Goal: Task Accomplishment & Management: Use online tool/utility

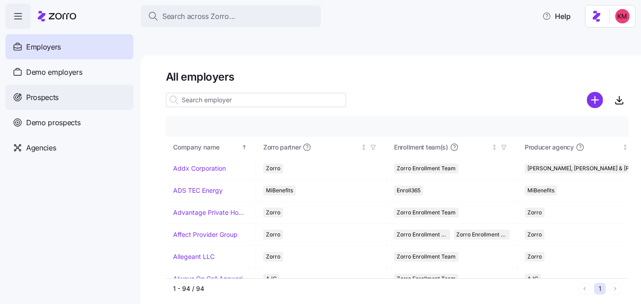
click at [55, 101] on span "Prospects" at bounding box center [42, 97] width 32 height 11
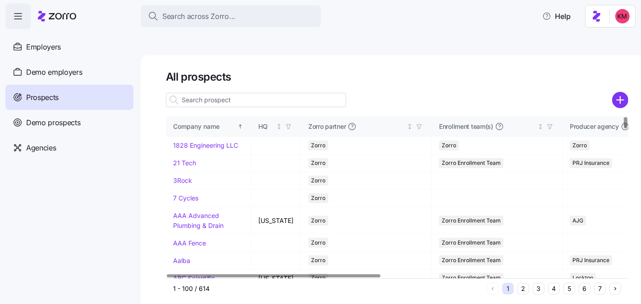
click at [243, 93] on input at bounding box center [256, 100] width 180 height 14
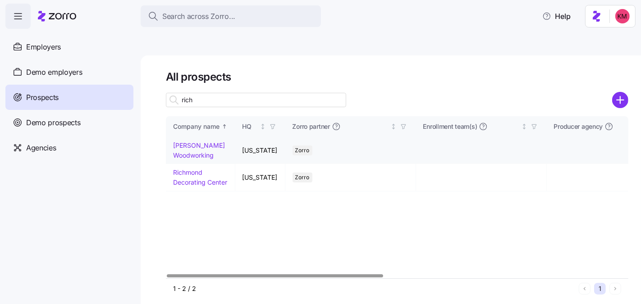
type input "rich"
click at [190, 142] on link "[PERSON_NAME] Woodworking" at bounding box center [199, 151] width 52 height 18
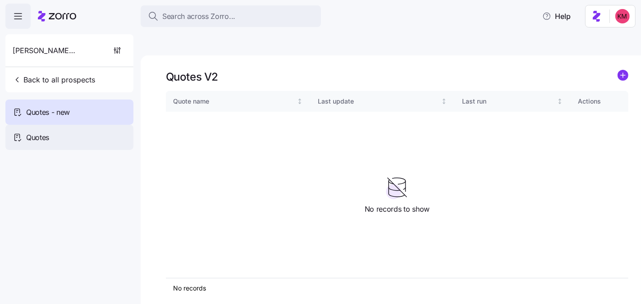
click at [38, 134] on span "Quotes" at bounding box center [37, 137] width 23 height 11
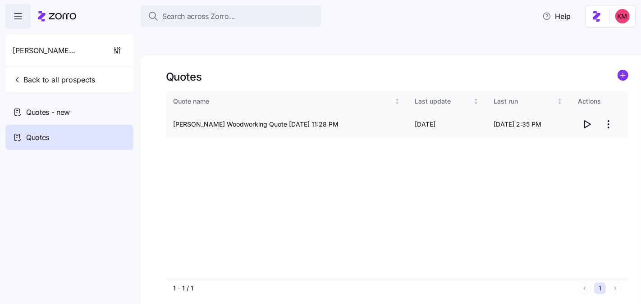
click at [585, 119] on icon "button" at bounding box center [587, 124] width 11 height 11
click at [66, 110] on span "Quotes - new" at bounding box center [48, 112] width 44 height 11
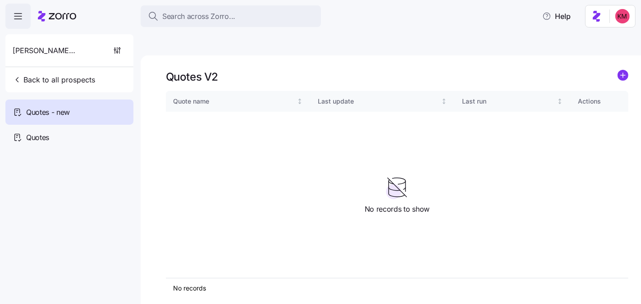
click at [618, 70] on icon "add icon" at bounding box center [623, 75] width 11 height 11
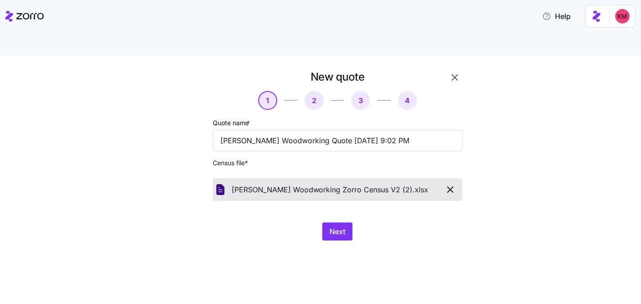
drag, startPoint x: 420, startPoint y: 207, endPoint x: 398, endPoint y: 209, distance: 21.8
click at [420, 223] on div "Next" at bounding box center [338, 232] width 250 height 18
click at [345, 223] on button "Next" at bounding box center [337, 232] width 30 height 18
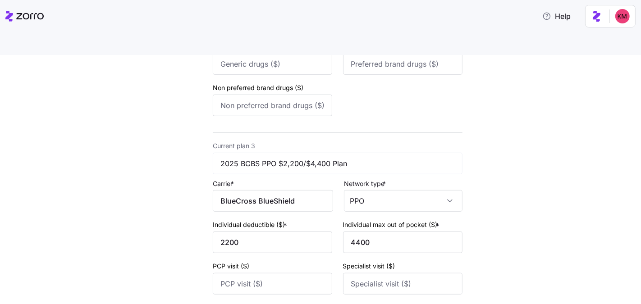
scroll to position [659, 0]
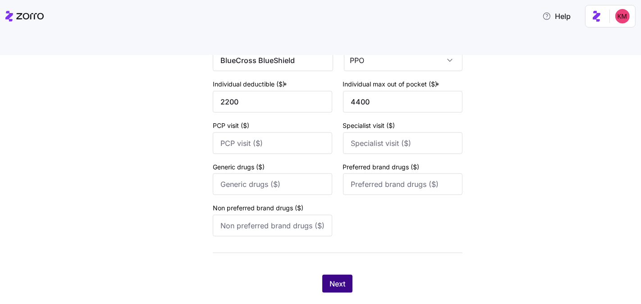
click at [325, 275] on button "Next" at bounding box center [337, 284] width 30 height 18
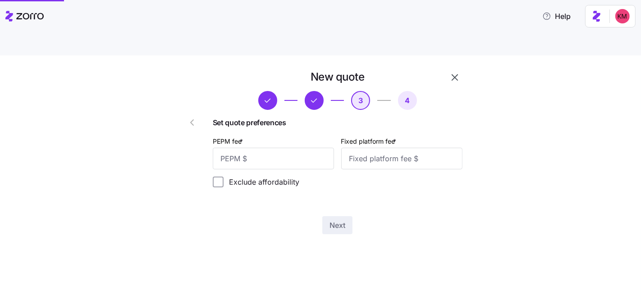
scroll to position [0, 0]
click at [287, 148] on input "PEPM fee *" at bounding box center [273, 159] width 121 height 22
type input "63"
click at [394, 148] on input "Fixed platform fee *" at bounding box center [401, 159] width 121 height 22
type input "100"
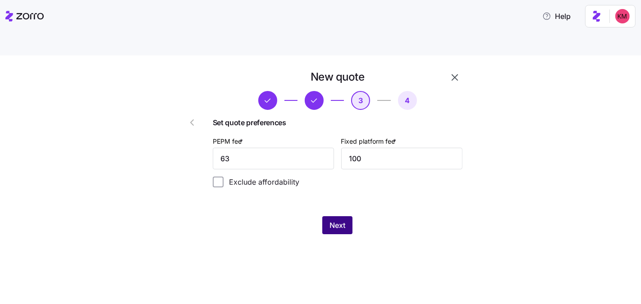
click at [344, 220] on span "Next" at bounding box center [338, 225] width 16 height 11
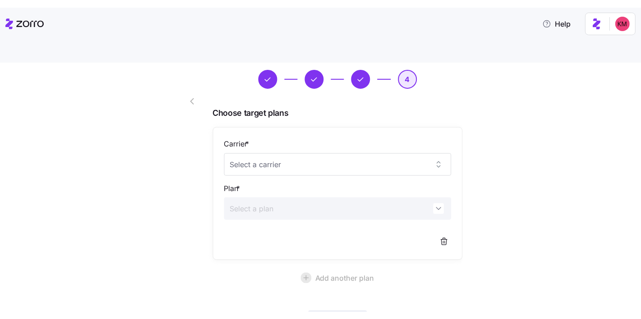
scroll to position [83, 0]
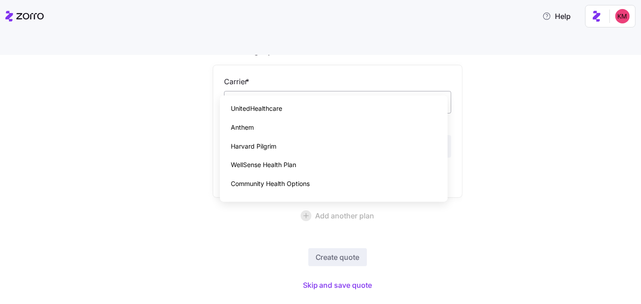
click at [320, 91] on input "Carrier *" at bounding box center [337, 102] width 227 height 23
click at [532, 143] on div "New quote 4 Choose target plans Carrier * Plan * Add another plan Create quote …" at bounding box center [326, 145] width 603 height 318
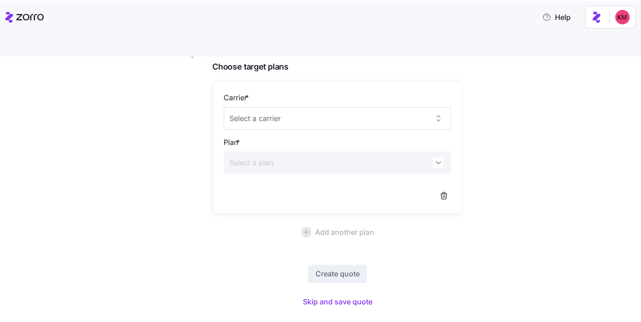
scroll to position [66, 0]
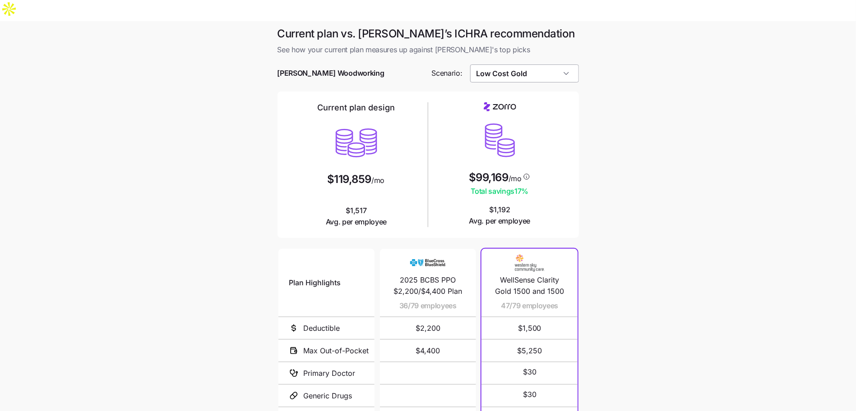
click at [539, 64] on input "Low Cost Gold" at bounding box center [524, 73] width 109 height 18
click at [509, 158] on span "Target Plan" at bounding box center [496, 162] width 34 height 10
type input "Target Plan"
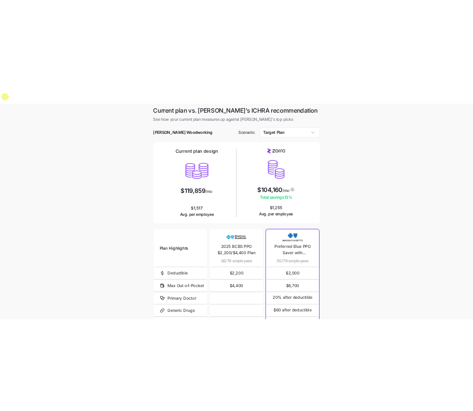
scroll to position [81, 0]
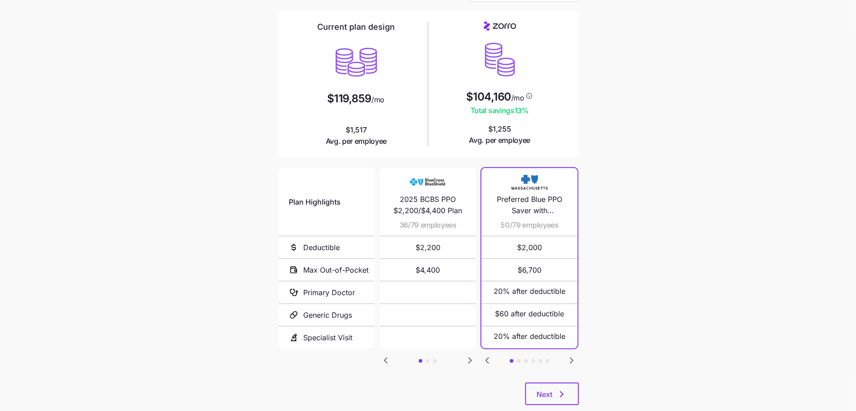
click at [535, 194] on span "Preferred Blue PPO Saver with Copayment" at bounding box center [529, 205] width 74 height 23
copy span "Preferred Blue PPO Saver with Copayment"
click at [534, 194] on span "Preferred Blue PPO Saver with Copayment" at bounding box center [529, 205] width 74 height 23
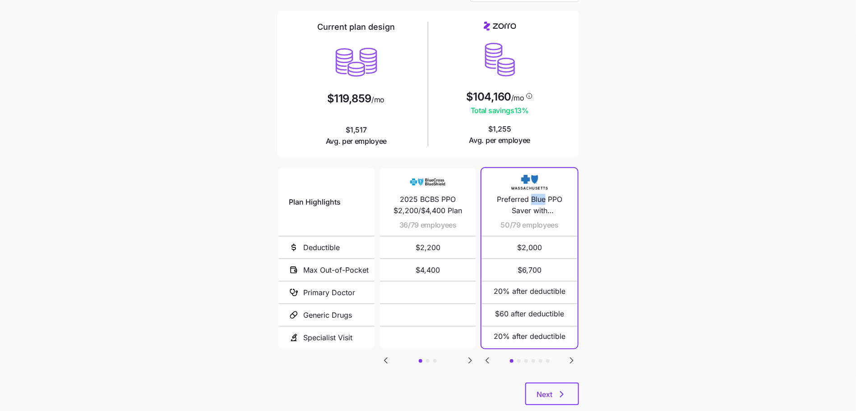
click at [534, 194] on span "Preferred Blue PPO Saver with Copayment" at bounding box center [529, 205] width 74 height 23
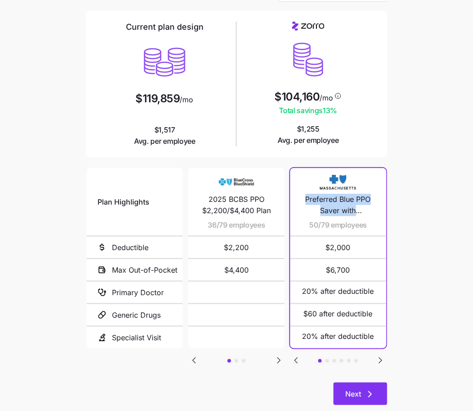
click at [376, 383] on button "Next" at bounding box center [360, 394] width 54 height 23
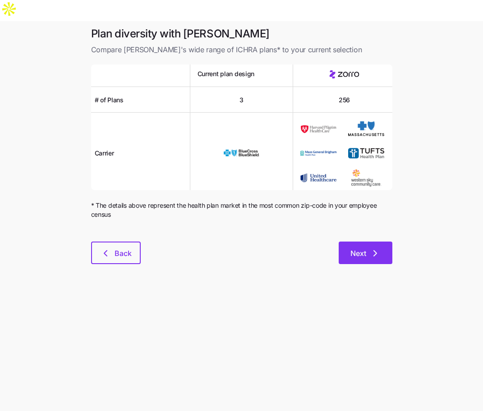
click at [366, 248] on span "Next" at bounding box center [358, 253] width 16 height 11
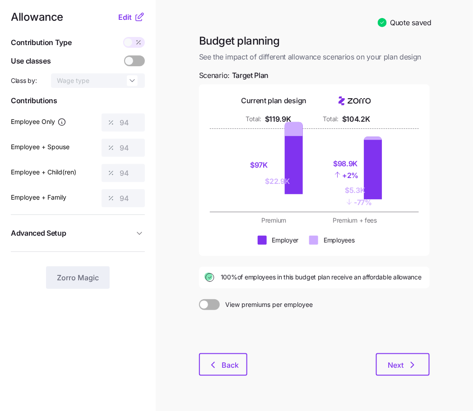
scroll to position [28, 0]
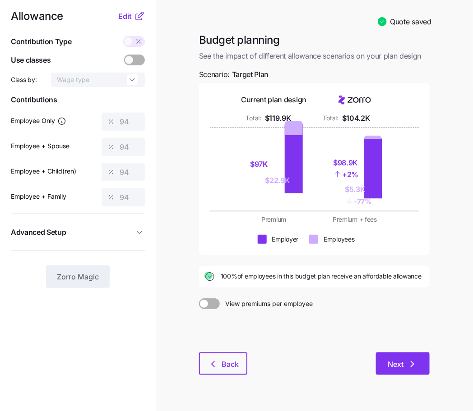
click at [410, 353] on button "Next" at bounding box center [403, 364] width 54 height 23
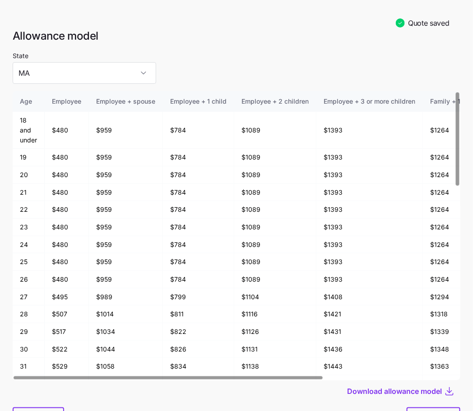
scroll to position [47, 0]
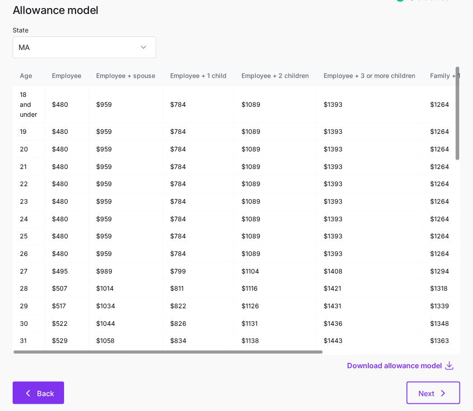
click at [32, 382] on button "Back" at bounding box center [38, 393] width 51 height 23
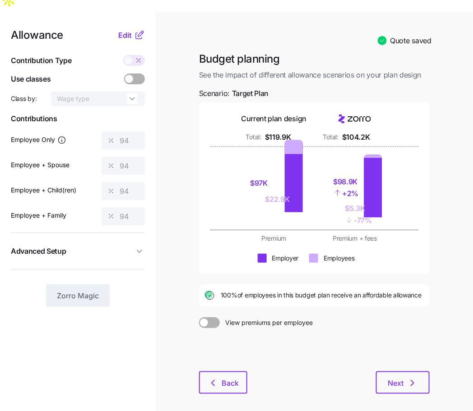
scroll to position [28, 0]
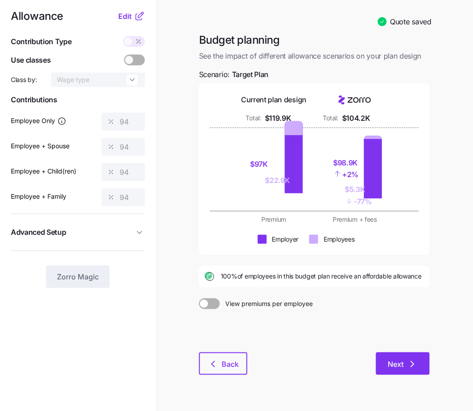
click at [415, 353] on button "Next" at bounding box center [403, 364] width 54 height 23
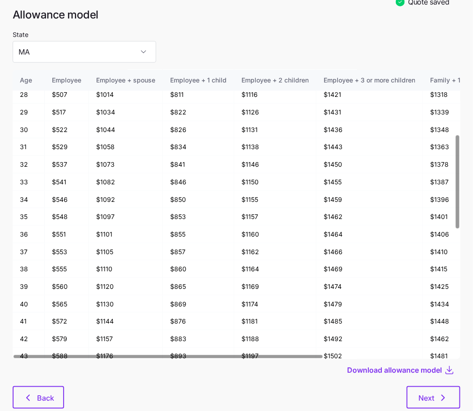
scroll to position [47, 0]
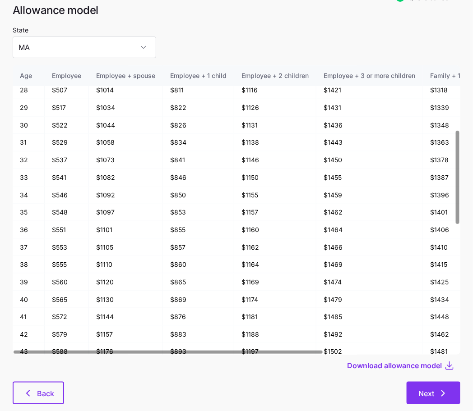
click at [429, 382] on button "Next" at bounding box center [433, 393] width 54 height 23
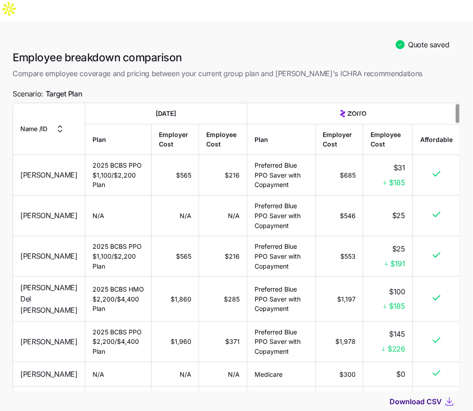
click at [400, 396] on span "Download CSV" at bounding box center [415, 401] width 52 height 11
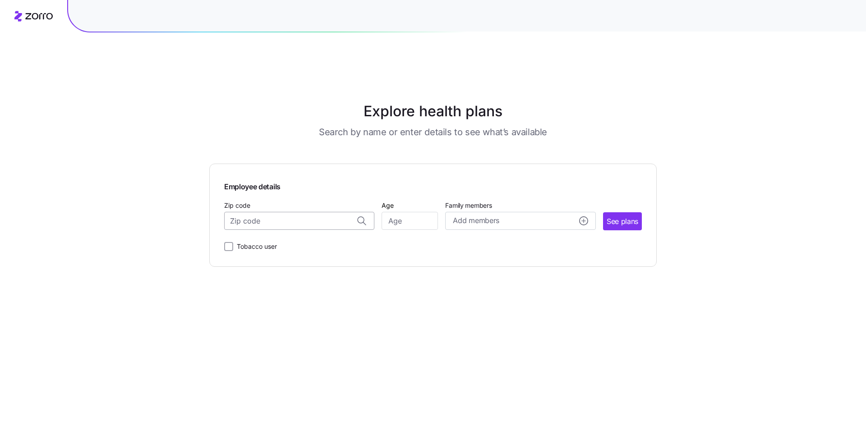
click at [281, 212] on input "Zip code" at bounding box center [299, 221] width 150 height 18
paste input "02151"
click at [304, 236] on div "02151, Suffolk County, MA" at bounding box center [299, 245] width 141 height 18
type input "02151, Suffolk County, MA"
click at [605, 212] on button "See plans" at bounding box center [622, 221] width 39 height 18
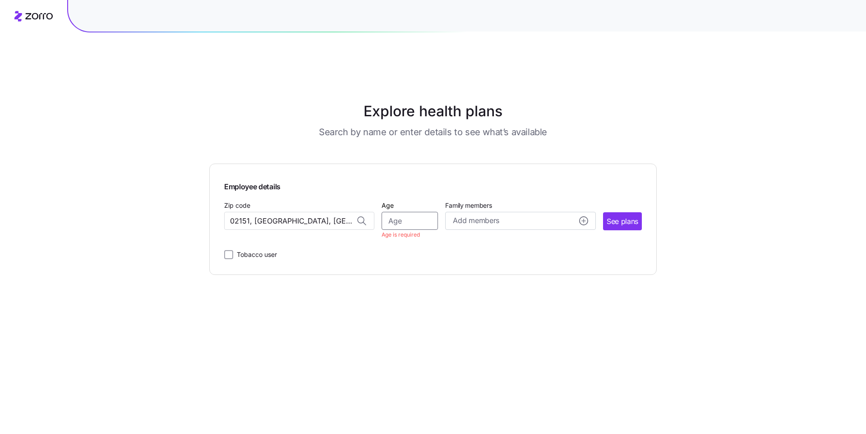
click at [426, 212] on input "Age" at bounding box center [410, 221] width 56 height 18
type input "35"
click at [635, 216] on span "See plans" at bounding box center [623, 221] width 32 height 11
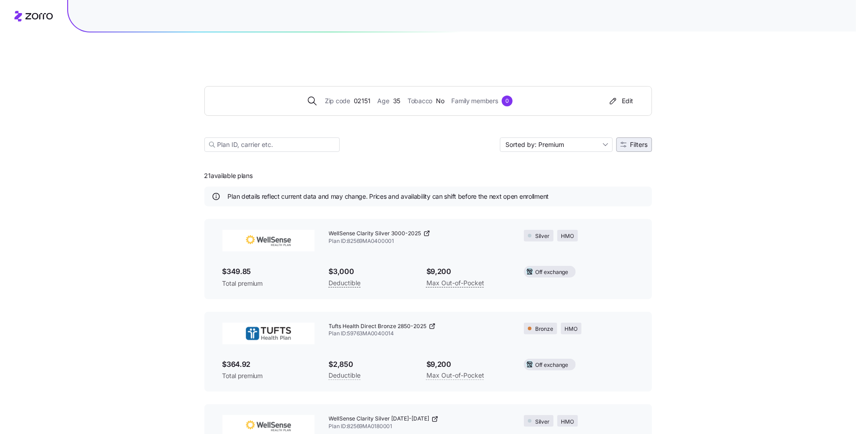
click at [620, 142] on icon "button" at bounding box center [623, 145] width 6 height 6
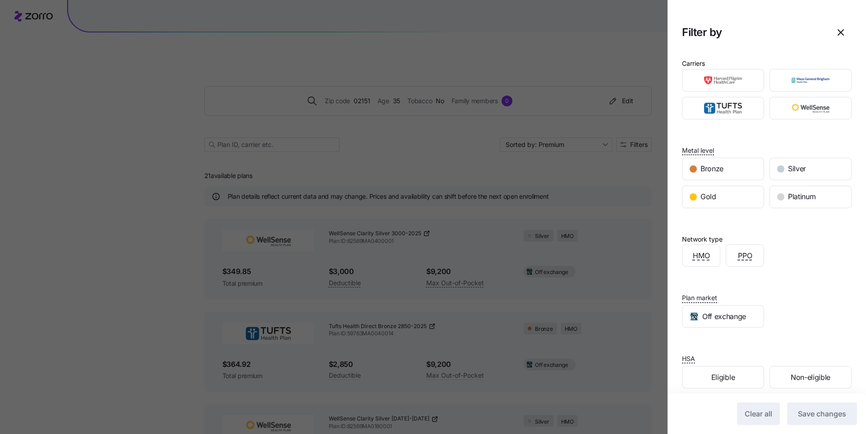
click at [590, 121] on div at bounding box center [433, 217] width 866 height 434
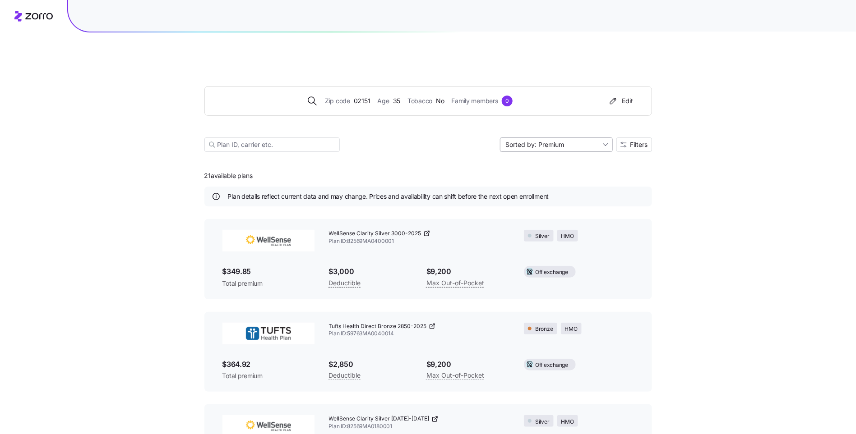
click at [578, 138] on input "Sorted by: Premium" at bounding box center [556, 145] width 113 height 14
click at [557, 152] on div "Deductible" at bounding box center [556, 158] width 106 height 14
type input "Sorted by: Deductible"
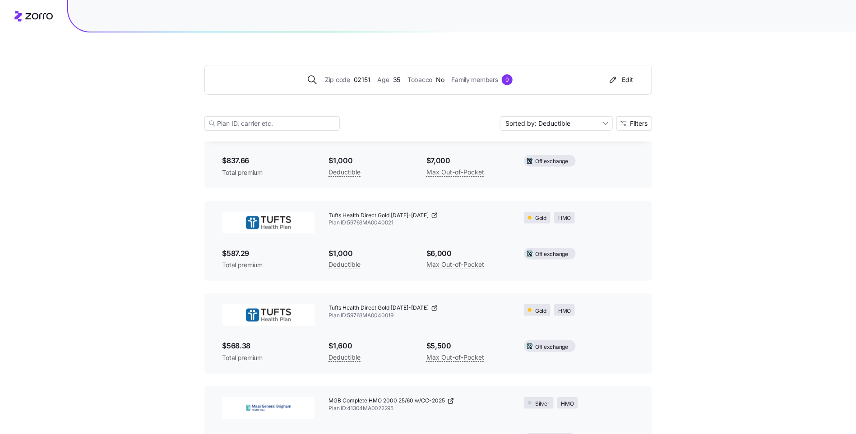
scroll to position [110, 0]
click at [431, 213] on icon at bounding box center [434, 216] width 7 height 7
drag, startPoint x: 395, startPoint y: 204, endPoint x: 329, endPoint y: 190, distance: 67.8
click at [329, 206] on div "Tufts Health Direct Gold 1000-2025 Plan ID: 59763MA0040021" at bounding box center [419, 221] width 195 height 30
click at [415, 207] on div "Tufts Health Direct Gold 1000-2025 Plan ID: 59763MA0040021" at bounding box center [419, 221] width 195 height 30
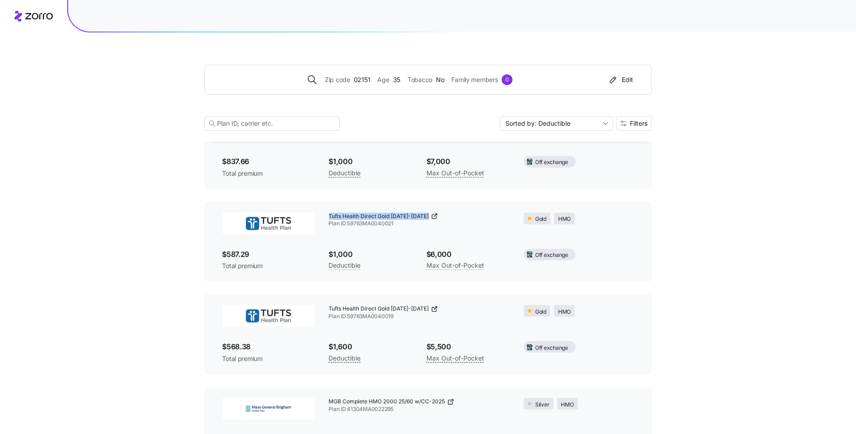
drag, startPoint x: 324, startPoint y: 193, endPoint x: 420, endPoint y: 194, distance: 96.1
click at [420, 206] on div "Tufts Health Direct Gold 1000-2025 Plan ID: 59763MA0040021" at bounding box center [419, 221] width 195 height 30
copy div "Tufts Health Direct Gold 1000-2025"
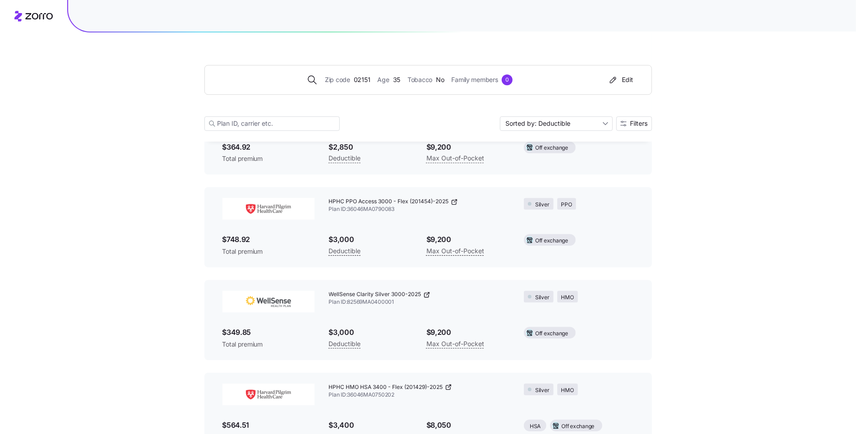
scroll to position [1125, 0]
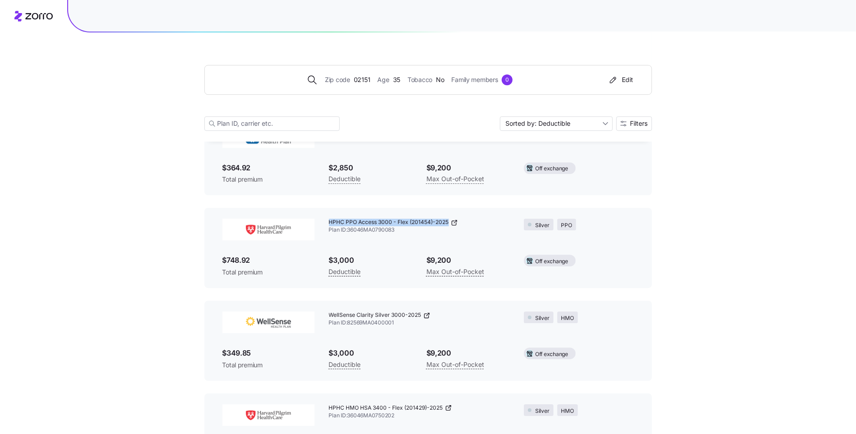
copy div "HPHC PPO Access 3000 - Flex (201454)-2025"
click at [454, 219] on icon at bounding box center [454, 222] width 7 height 7
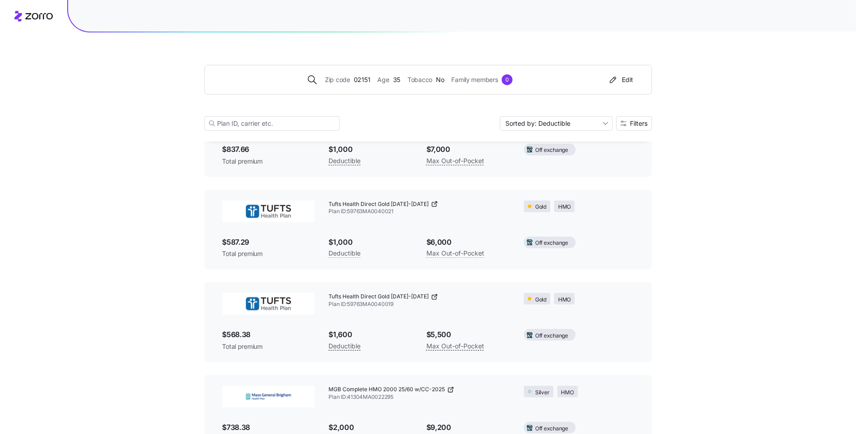
scroll to position [0, 0]
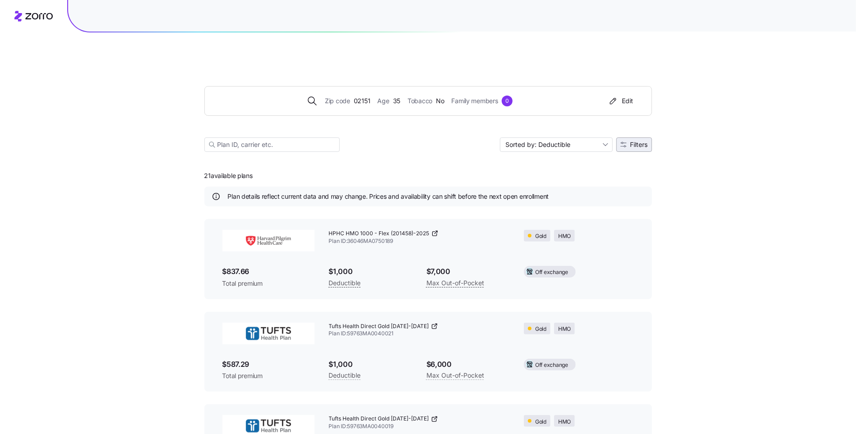
click at [637, 138] on button "Filters" at bounding box center [634, 145] width 36 height 14
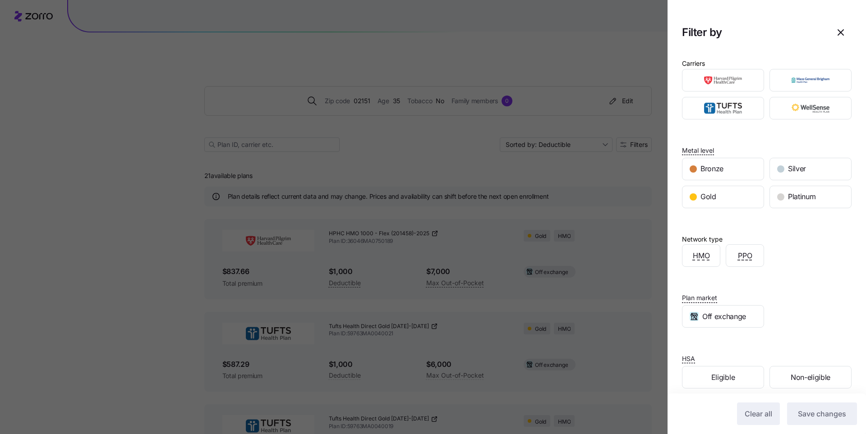
click at [769, 267] on div "Carriers Metal level Bronze Silver Gold Platinum Network type HMO PPO Plan mark…" at bounding box center [767, 233] width 198 height 364
click at [726, 251] on div "PPO" at bounding box center [744, 256] width 37 height 22
click at [805, 418] on span "Save changes" at bounding box center [822, 414] width 48 height 11
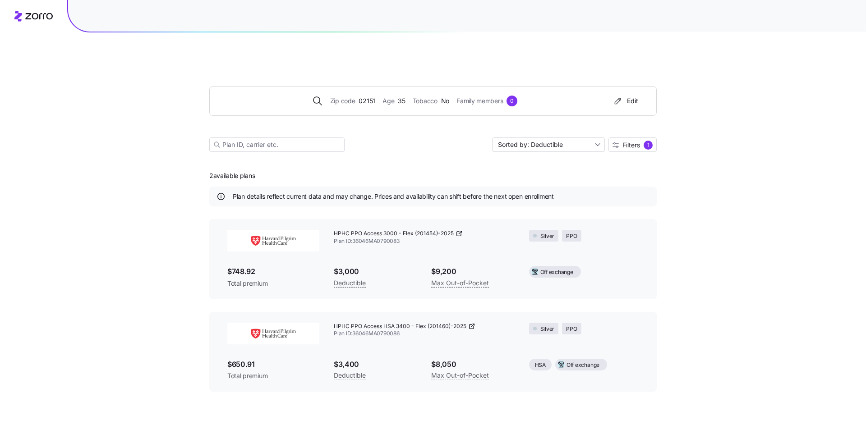
click at [458, 223] on div "HPHC PPO Access 3000 - Flex (201454)-2025 Plan ID: 36046MA0790083" at bounding box center [424, 238] width 195 height 30
click at [459, 230] on icon at bounding box center [459, 233] width 7 height 7
click at [479, 323] on div "HPHC PPO Access HSA 3400 - Flex (201460)-2025 Plan ID: 36046MA0790086" at bounding box center [424, 331] width 195 height 30
click at [470, 323] on icon at bounding box center [471, 326] width 7 height 7
click at [649, 141] on div "1" at bounding box center [648, 145] width 9 height 9
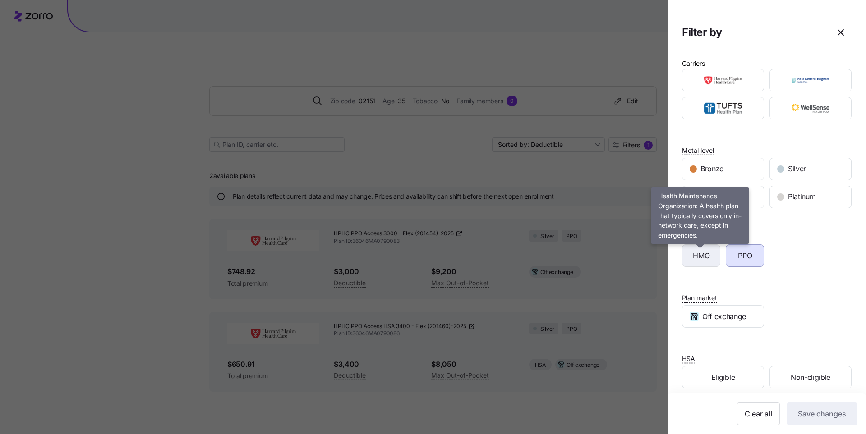
click at [705, 250] on span "HMO" at bounding box center [701, 255] width 17 height 11
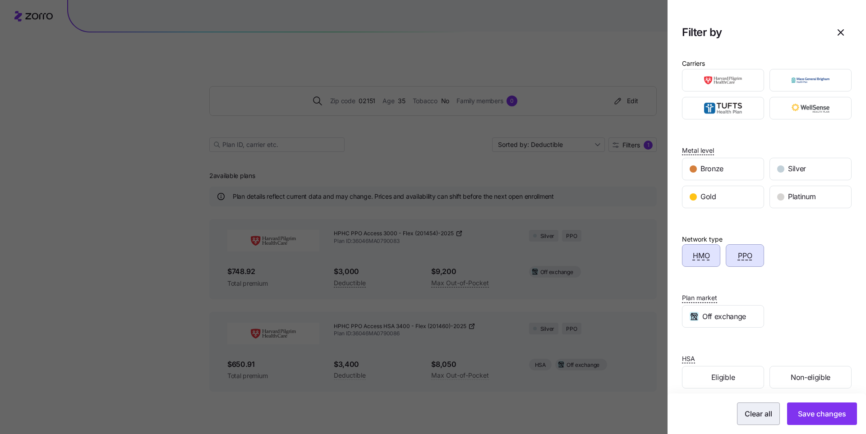
drag, startPoint x: 742, startPoint y: 413, endPoint x: 751, endPoint y: 414, distance: 9.0
click at [745, 413] on span "Clear all" at bounding box center [759, 414] width 28 height 11
click at [798, 413] on span "Save changes" at bounding box center [822, 414] width 48 height 11
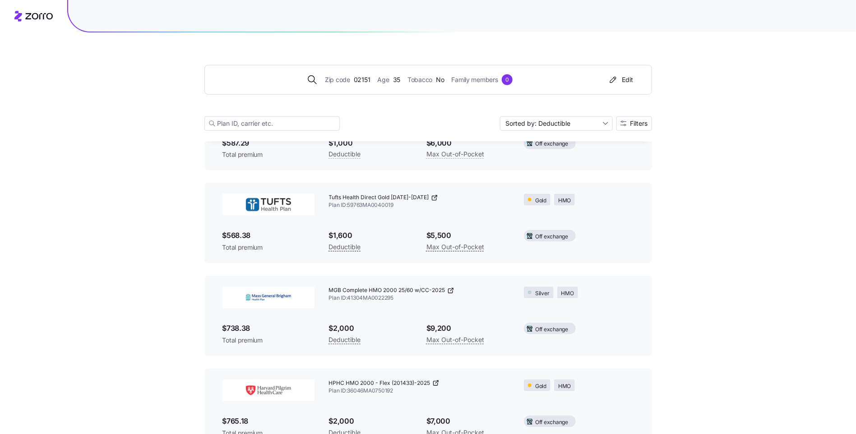
scroll to position [233, 0]
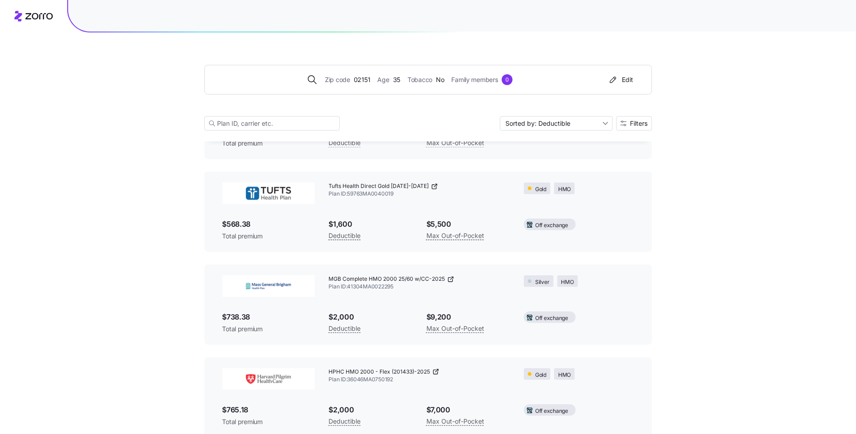
click at [450, 276] on icon at bounding box center [450, 279] width 7 height 7
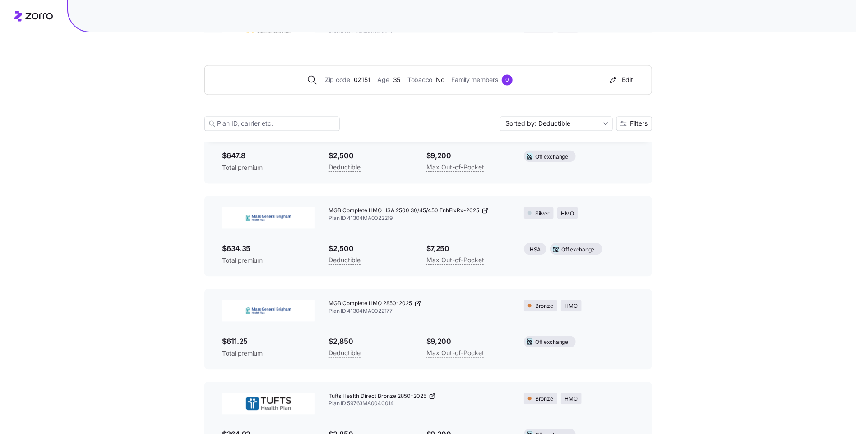
scroll to position [844, 0]
